Goal: Check status: Check status

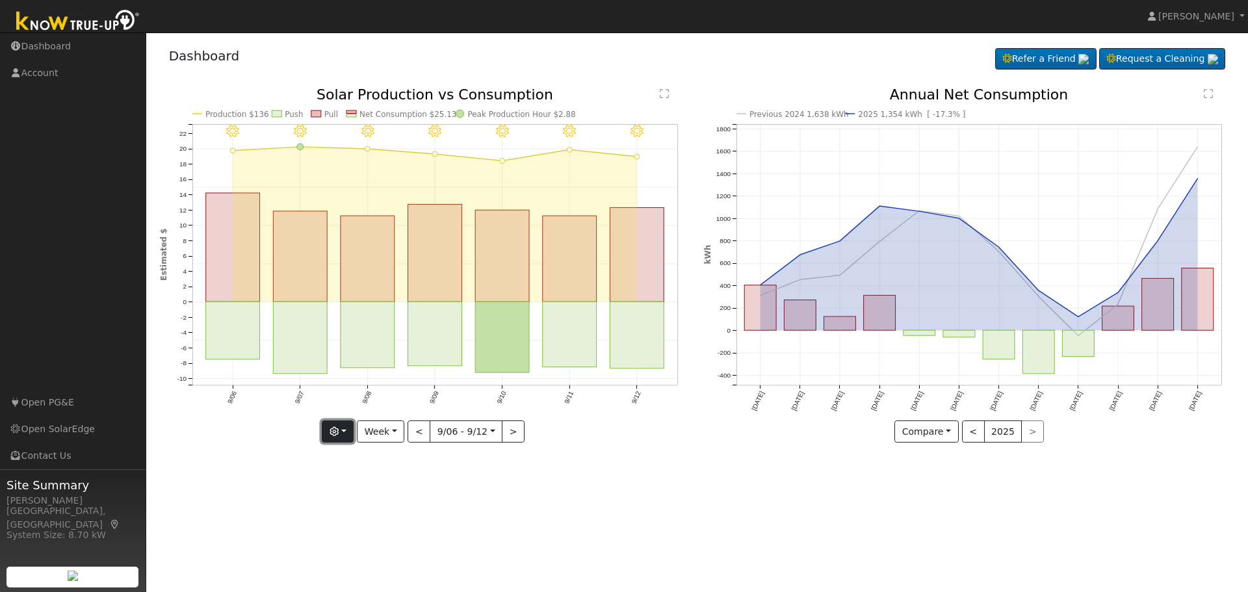
click at [331, 430] on button "button" at bounding box center [338, 431] width 32 height 22
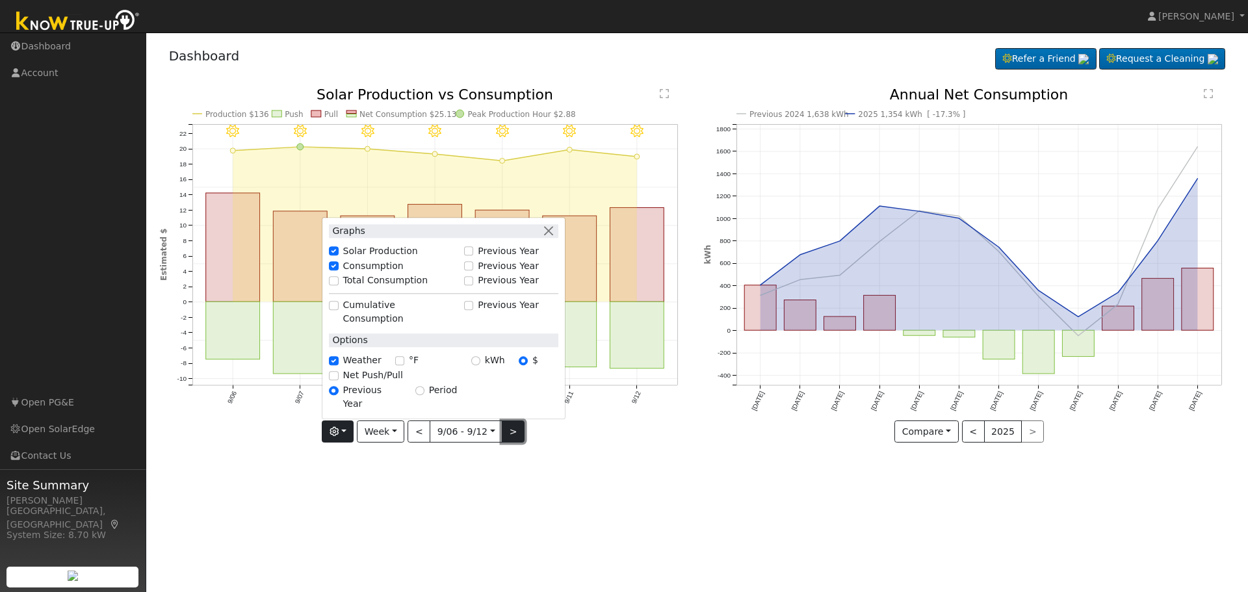
click at [512, 433] on button ">" at bounding box center [513, 431] width 23 height 22
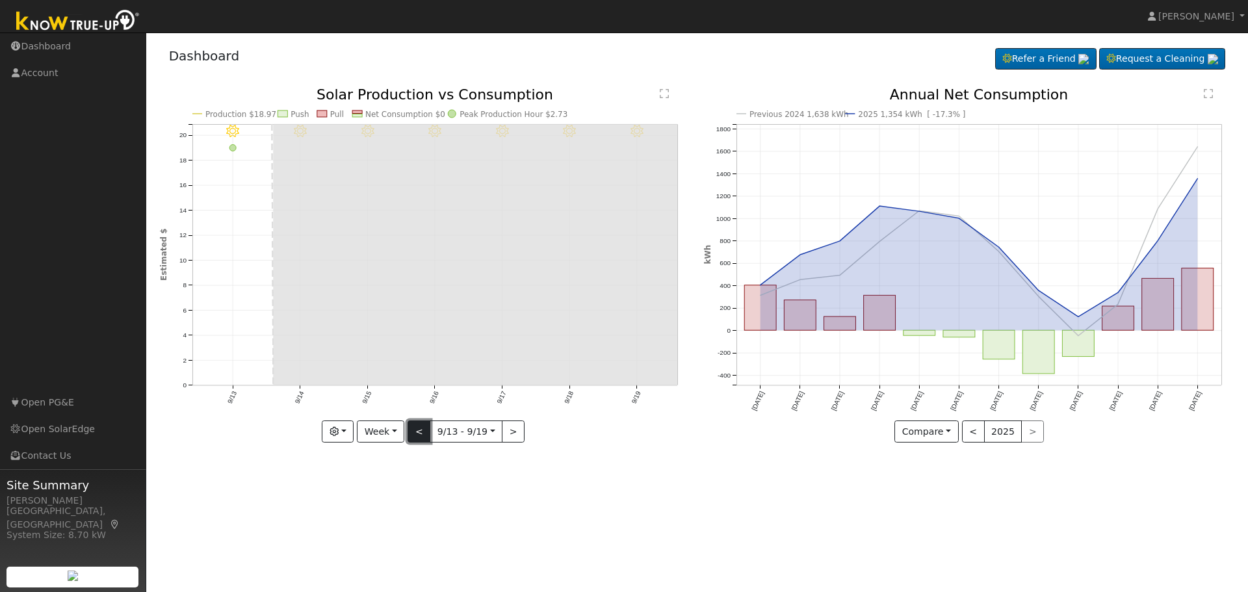
click at [419, 430] on button "<" at bounding box center [418, 431] width 23 height 22
type input "[DATE]"
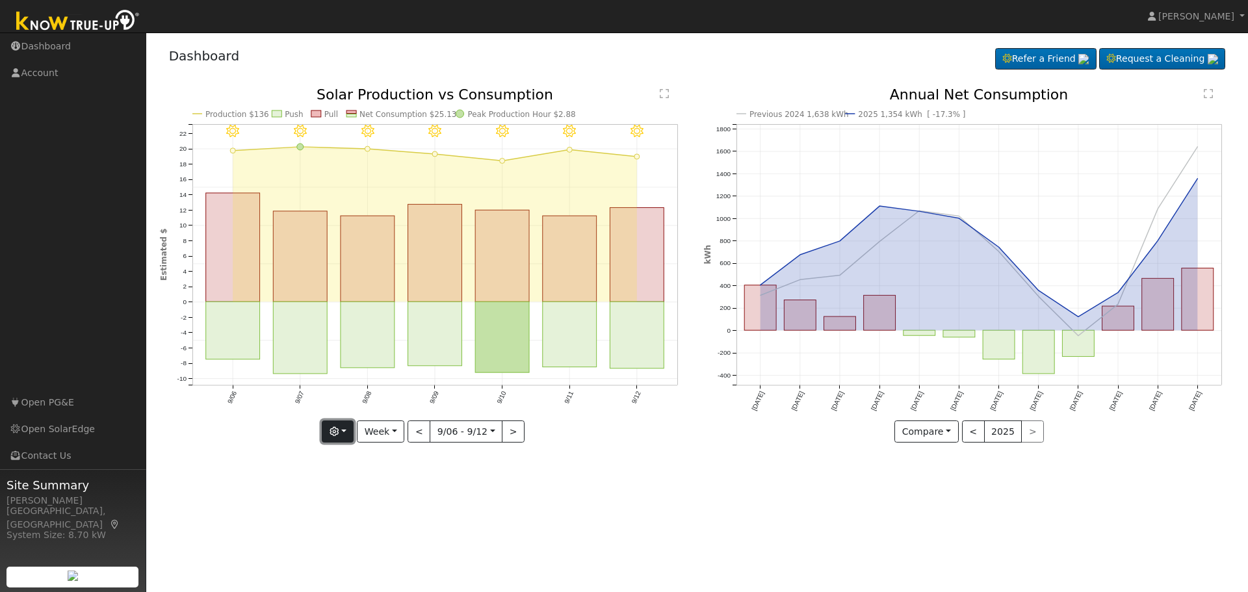
click at [333, 430] on icon "button" at bounding box center [333, 431] width 9 height 9
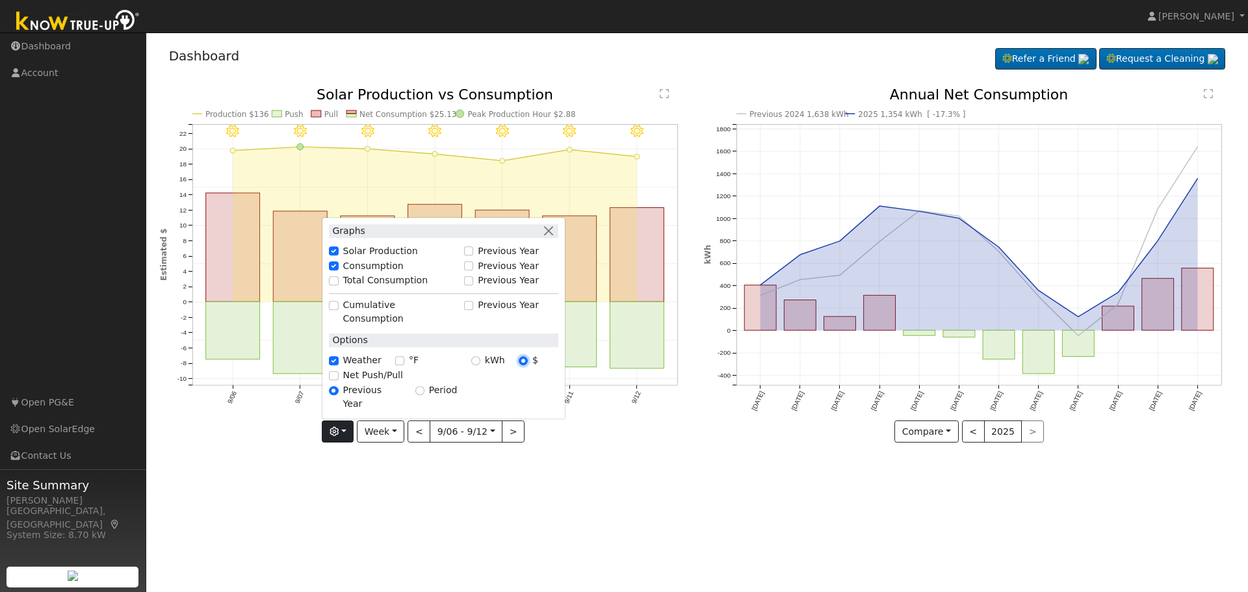
click at [524, 365] on input "$" at bounding box center [523, 360] width 9 height 9
click at [338, 285] on input "Total Consumption" at bounding box center [333, 280] width 9 height 9
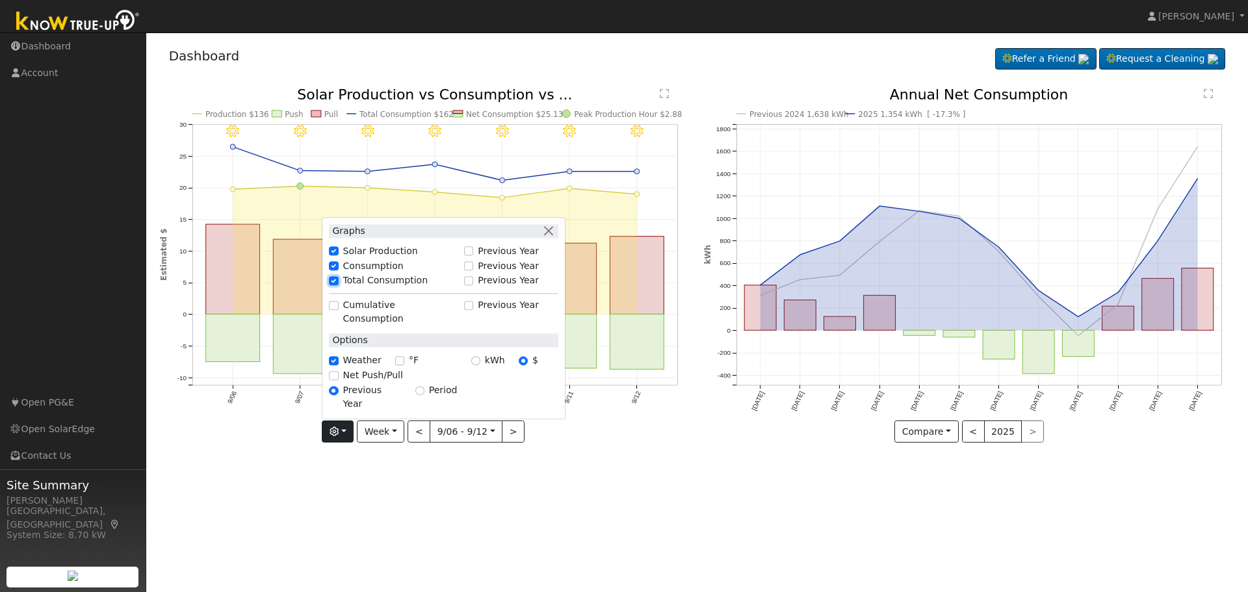
click at [338, 285] on input "Total Consumption" at bounding box center [333, 280] width 9 height 9
checkbox input "false"
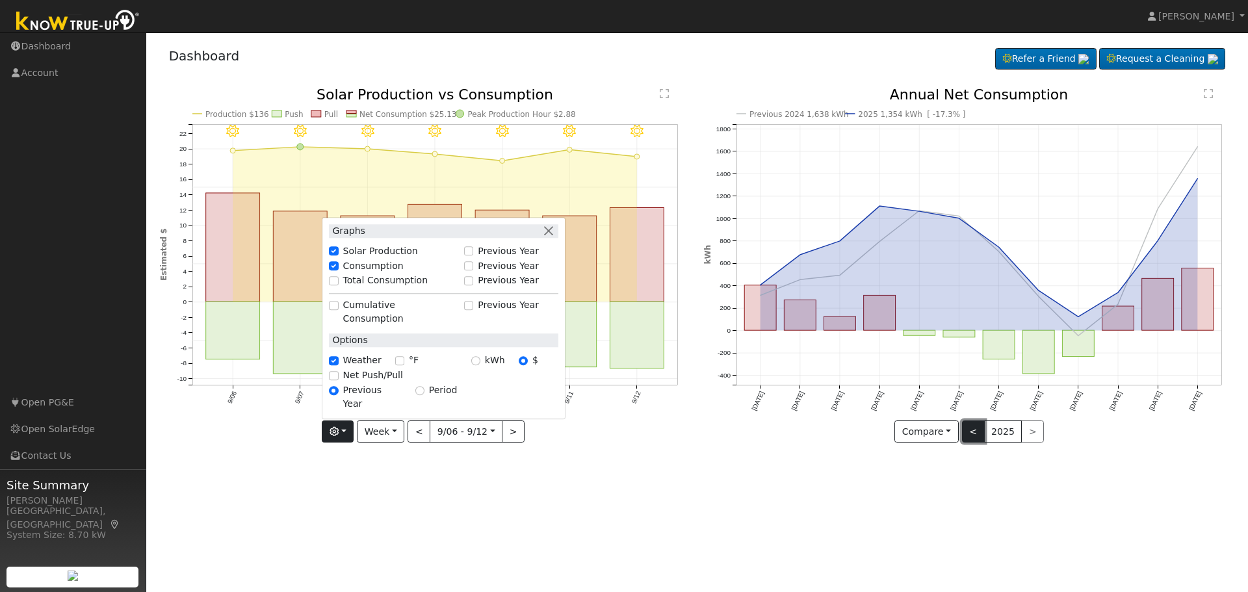
click at [968, 433] on button "<" at bounding box center [973, 431] width 23 height 22
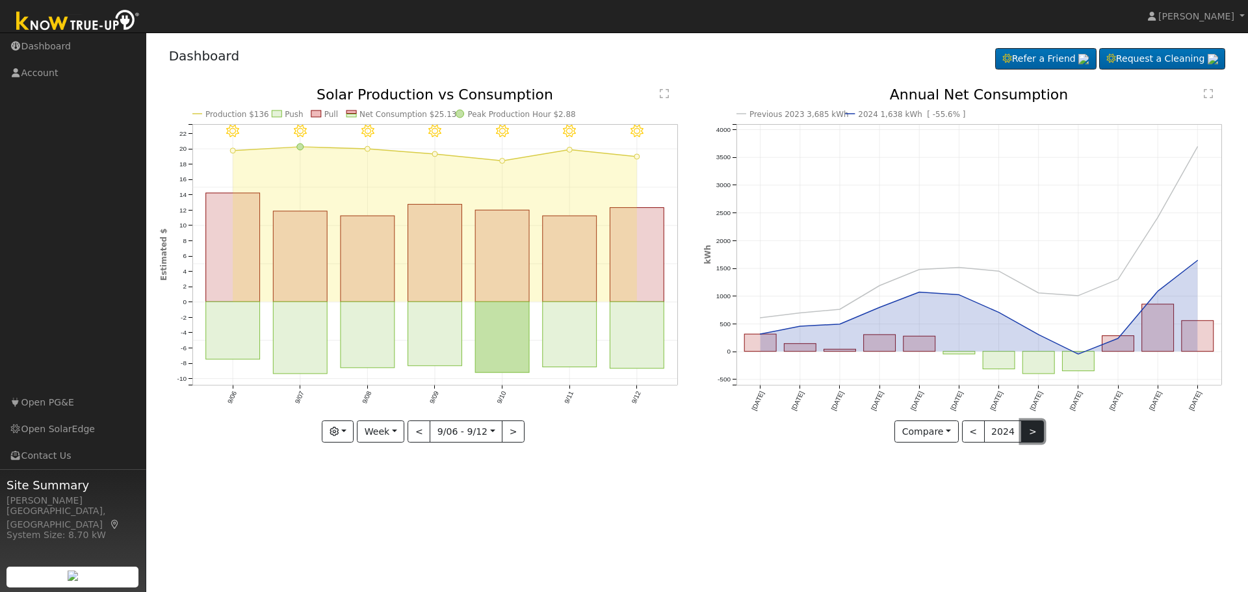
click at [1027, 433] on button ">" at bounding box center [1032, 431] width 23 height 22
